Goal: Task Accomplishment & Management: Use online tool/utility

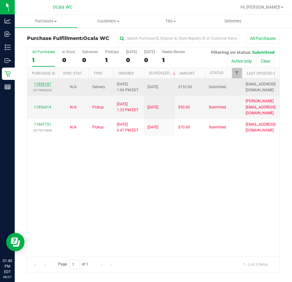
click at [47, 84] on link "11856187" at bounding box center [42, 84] width 17 height 4
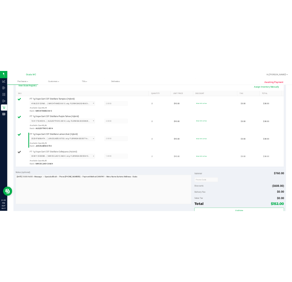
scroll to position [215, 0]
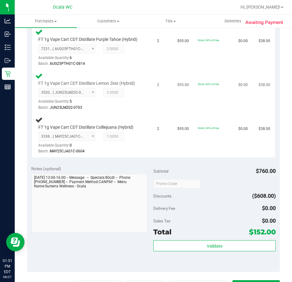
click at [163, 111] on td "2" at bounding box center [163, 92] width 20 height 44
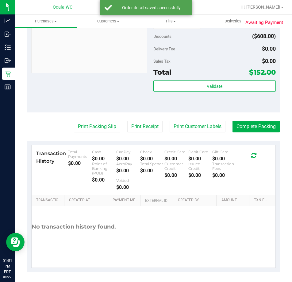
scroll to position [399, 0]
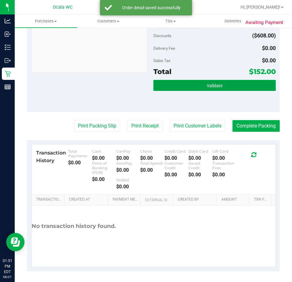
click at [219, 91] on button "Validate" at bounding box center [214, 85] width 122 height 11
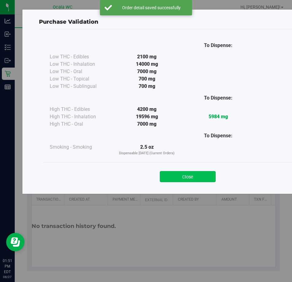
click at [195, 177] on button "Close" at bounding box center [188, 176] width 56 height 11
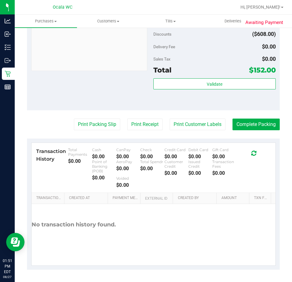
scroll to position [406, 0]
click at [90, 128] on button "Print Packing Slip" at bounding box center [97, 124] width 46 height 12
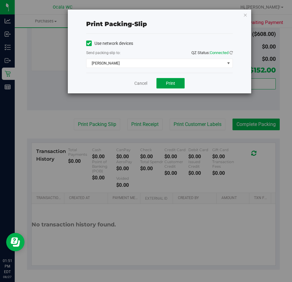
click at [166, 81] on span "Print" at bounding box center [170, 83] width 9 height 5
click at [140, 80] on link "Cancel" at bounding box center [140, 83] width 13 height 6
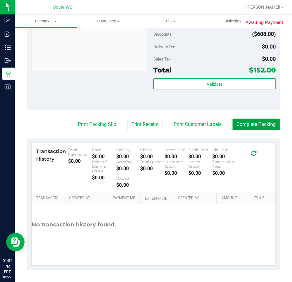
click at [260, 125] on button "Complete Packing" at bounding box center [255, 124] width 47 height 12
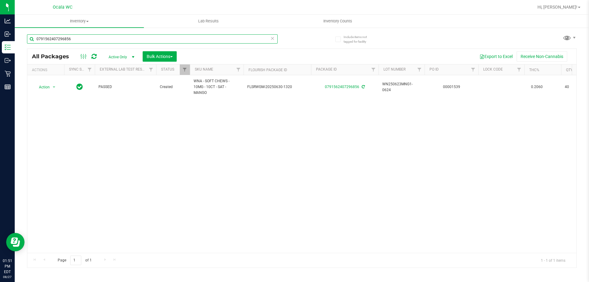
click at [80, 38] on input "0791562407296856" at bounding box center [152, 38] width 251 height 9
type input "6295944432359210"
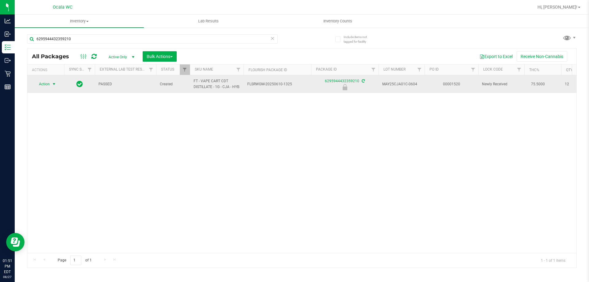
click at [48, 83] on span "Action" at bounding box center [41, 84] width 17 height 9
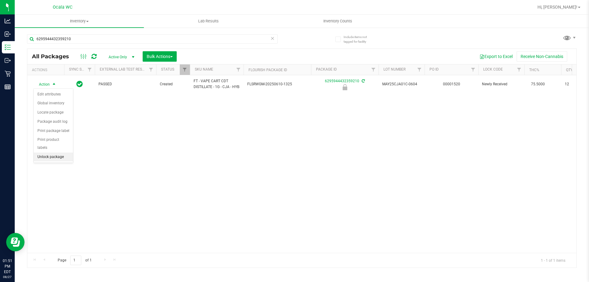
click at [52, 152] on li "Unlock package" at bounding box center [53, 156] width 39 height 9
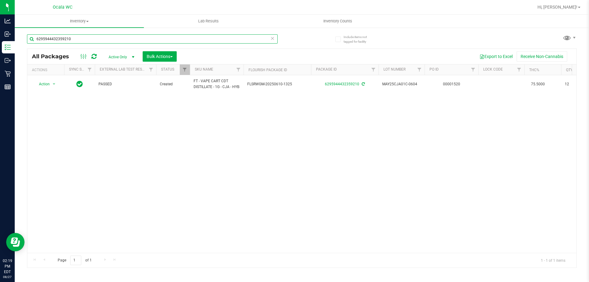
click at [81, 39] on input "6295944432359210" at bounding box center [152, 38] width 251 height 9
type input "6295944432359210"
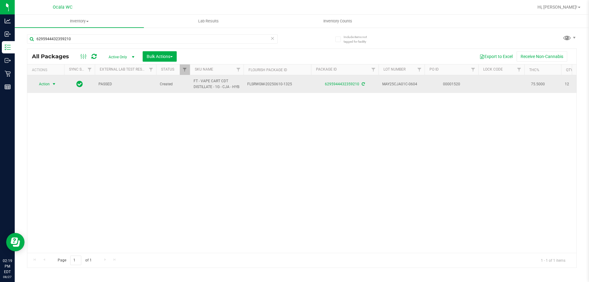
click at [53, 83] on span "select" at bounding box center [54, 84] width 5 height 5
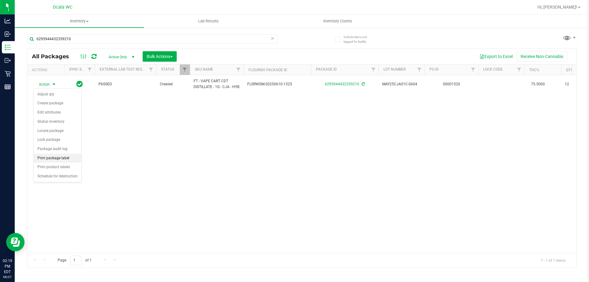
click at [58, 157] on li "Print package label" at bounding box center [58, 158] width 48 height 9
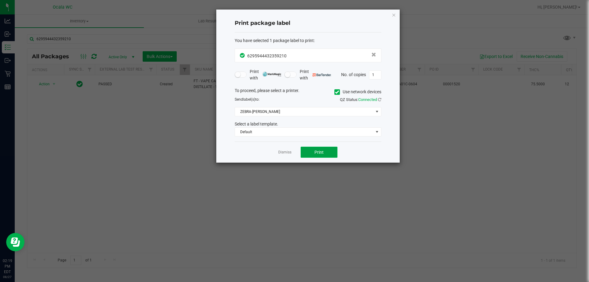
click at [314, 151] on span "Print" at bounding box center [318, 152] width 9 height 5
click at [281, 152] on link "Dismiss" at bounding box center [284, 152] width 13 height 5
